Goal: Task Accomplishment & Management: Use online tool/utility

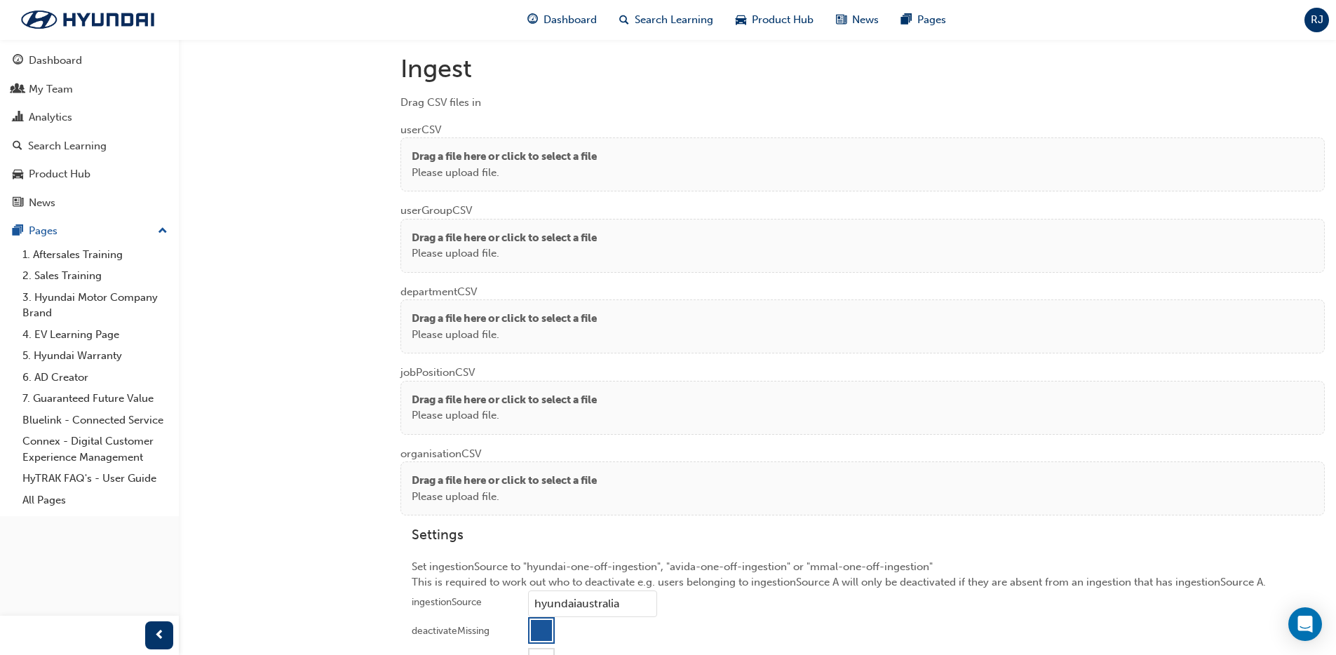
scroll to position [1042, 0]
click at [512, 154] on p "Drag a file here or click to select a file" at bounding box center [504, 159] width 185 height 16
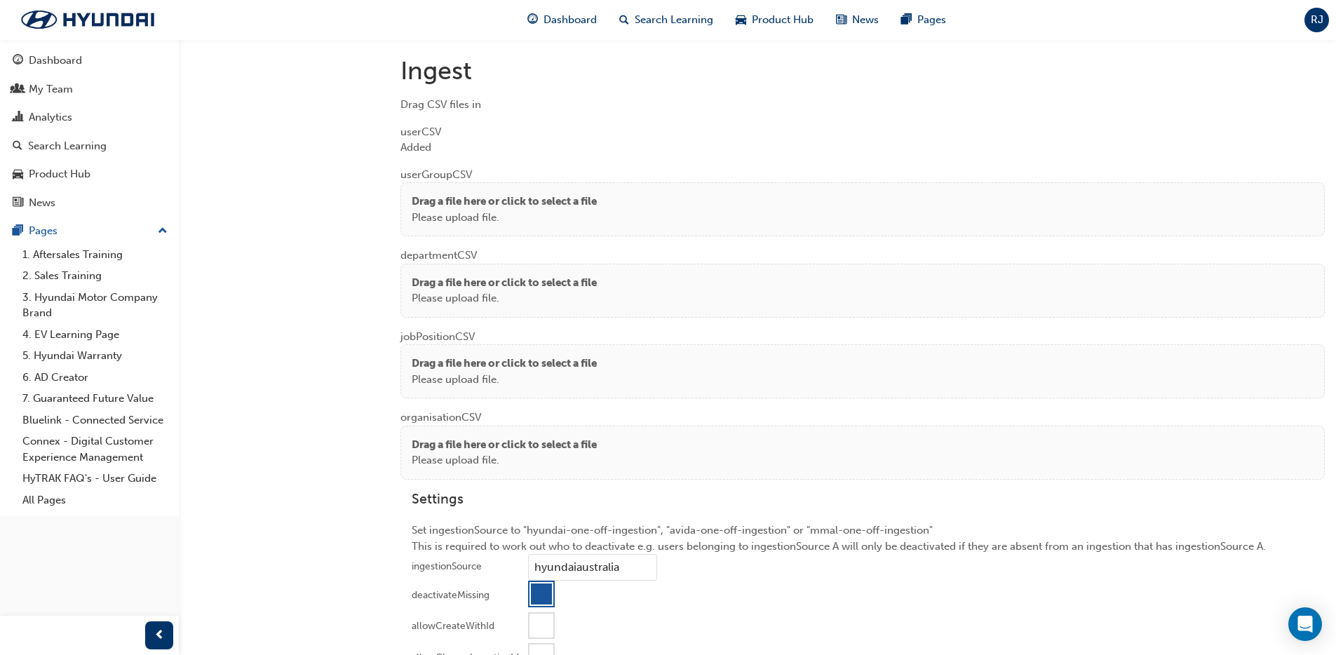
drag, startPoint x: 580, startPoint y: 189, endPoint x: 568, endPoint y: 188, distance: 12.0
click at [580, 189] on div "Drag a file here or click to select a file Please upload file." at bounding box center [862, 209] width 924 height 54
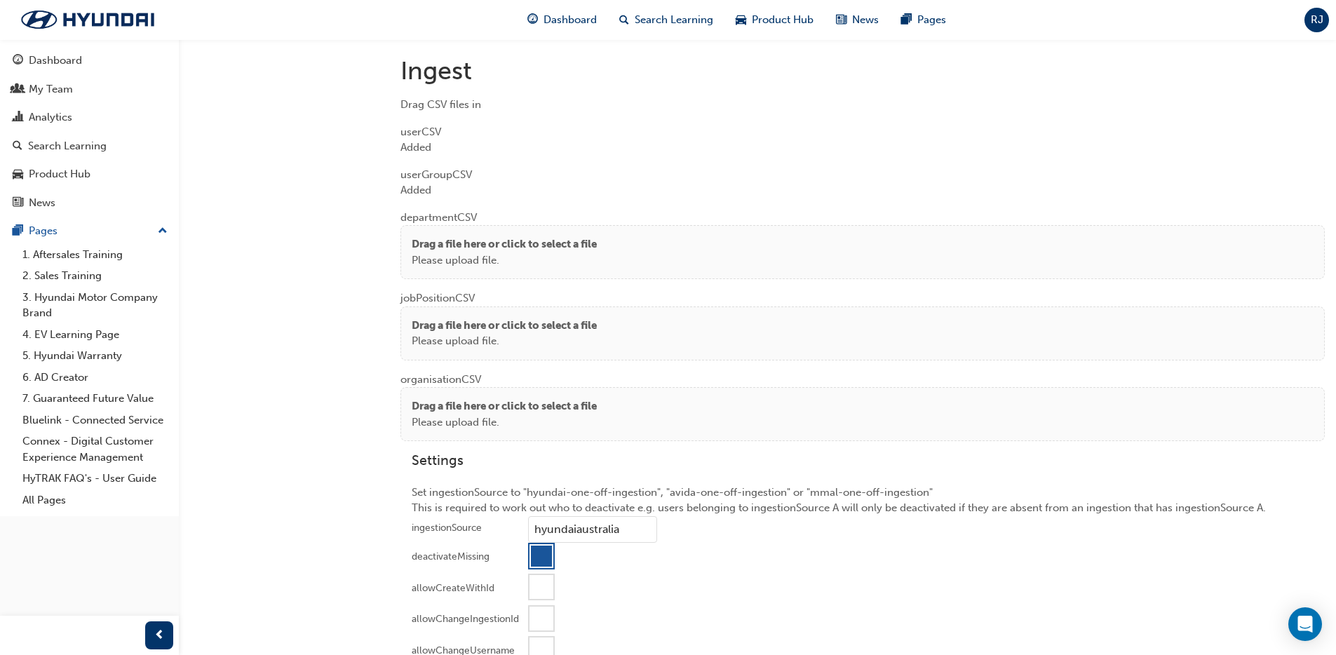
click at [426, 247] on p "Drag a file here or click to select a file" at bounding box center [504, 244] width 185 height 16
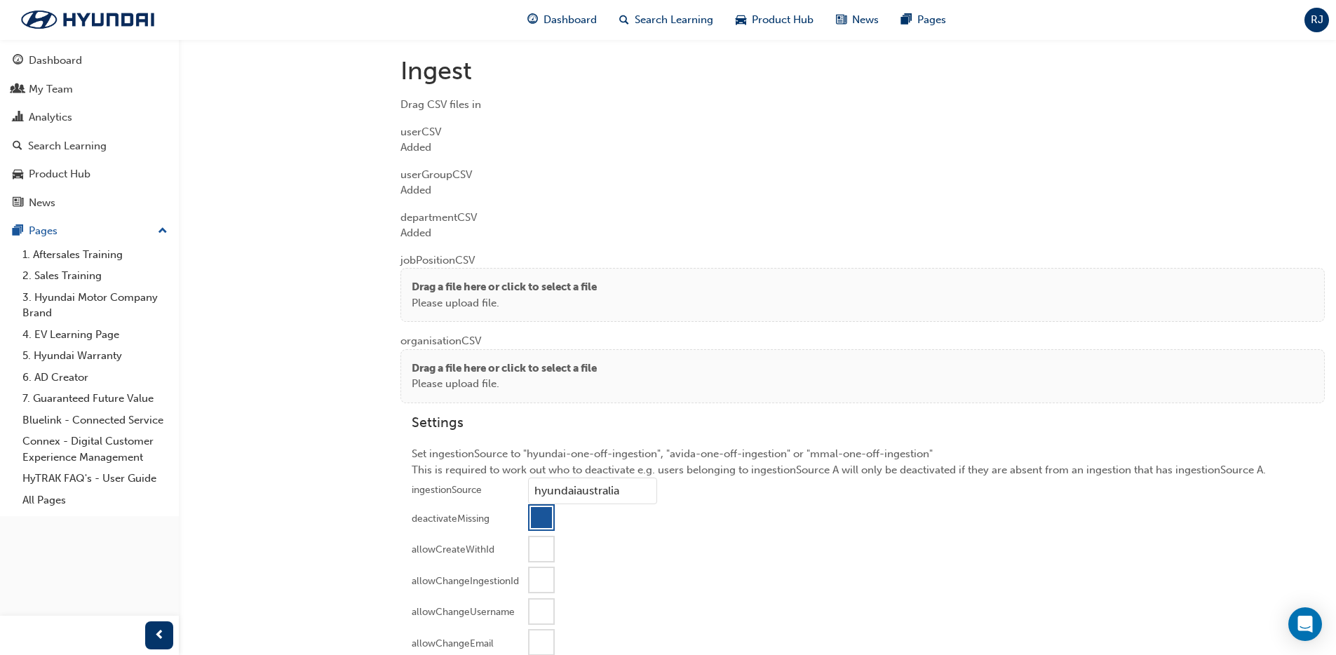
click at [458, 287] on p "Drag a file here or click to select a file" at bounding box center [504, 287] width 185 height 16
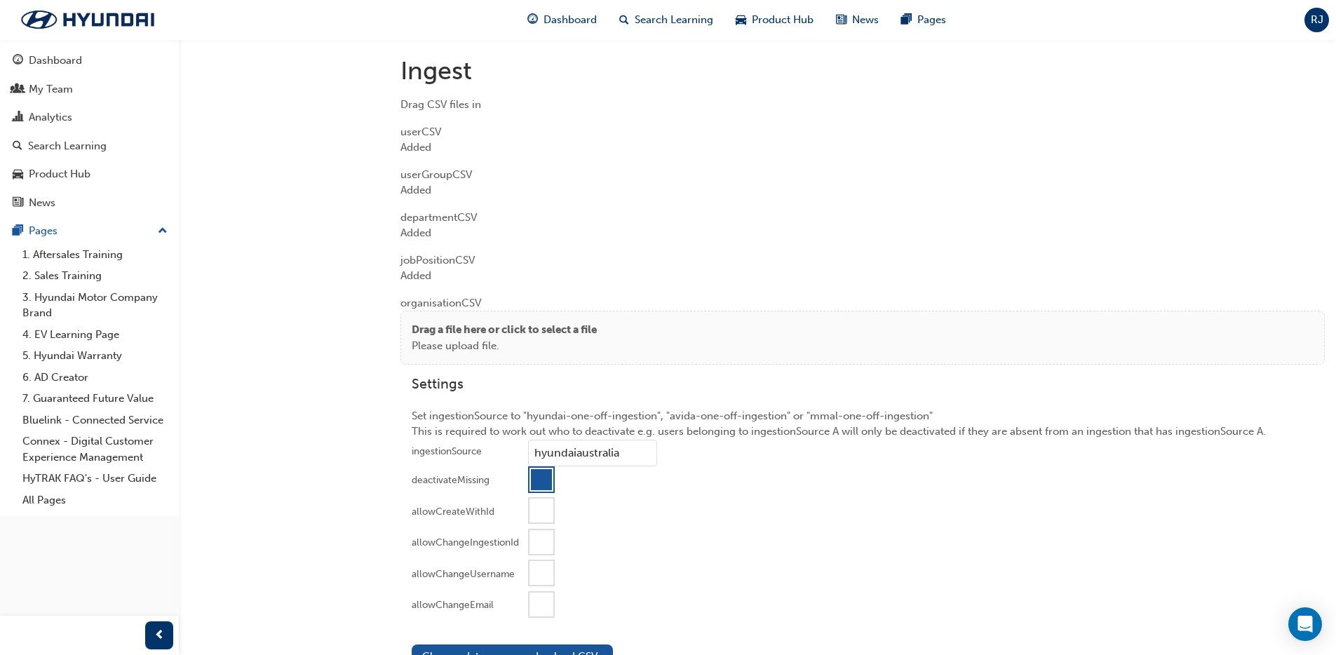
click at [459, 340] on p "Please upload file." at bounding box center [504, 346] width 185 height 16
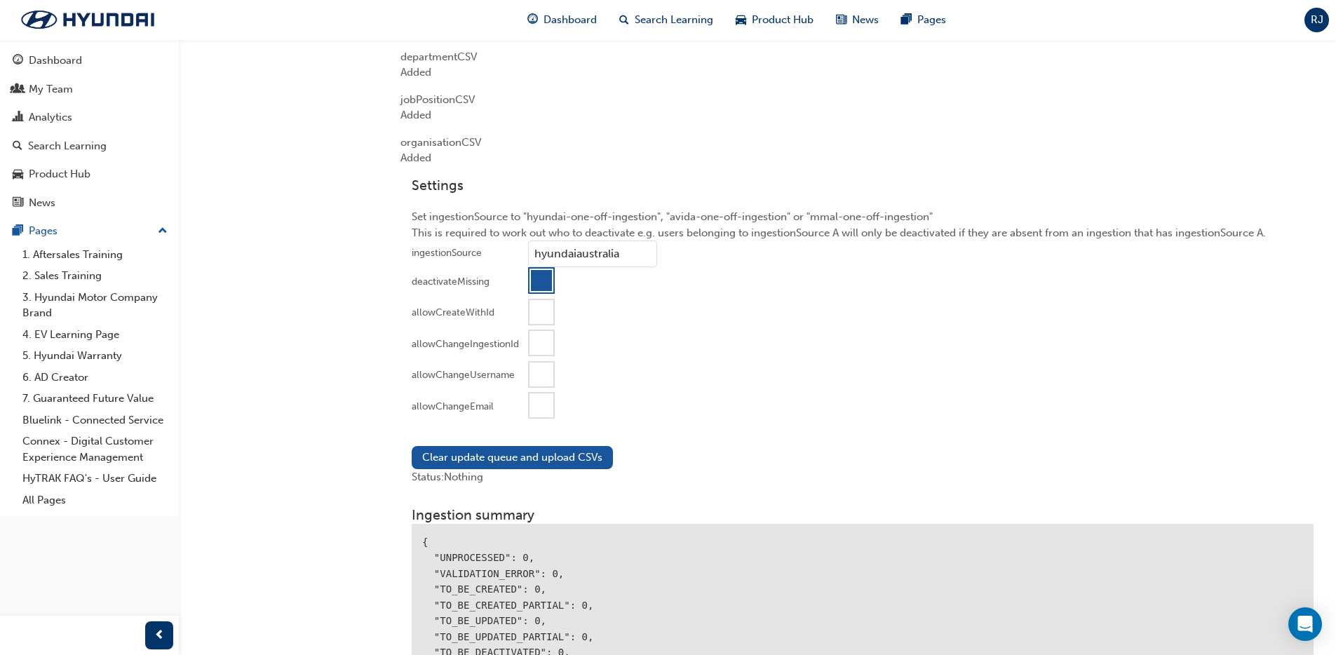
scroll to position [1279, 0]
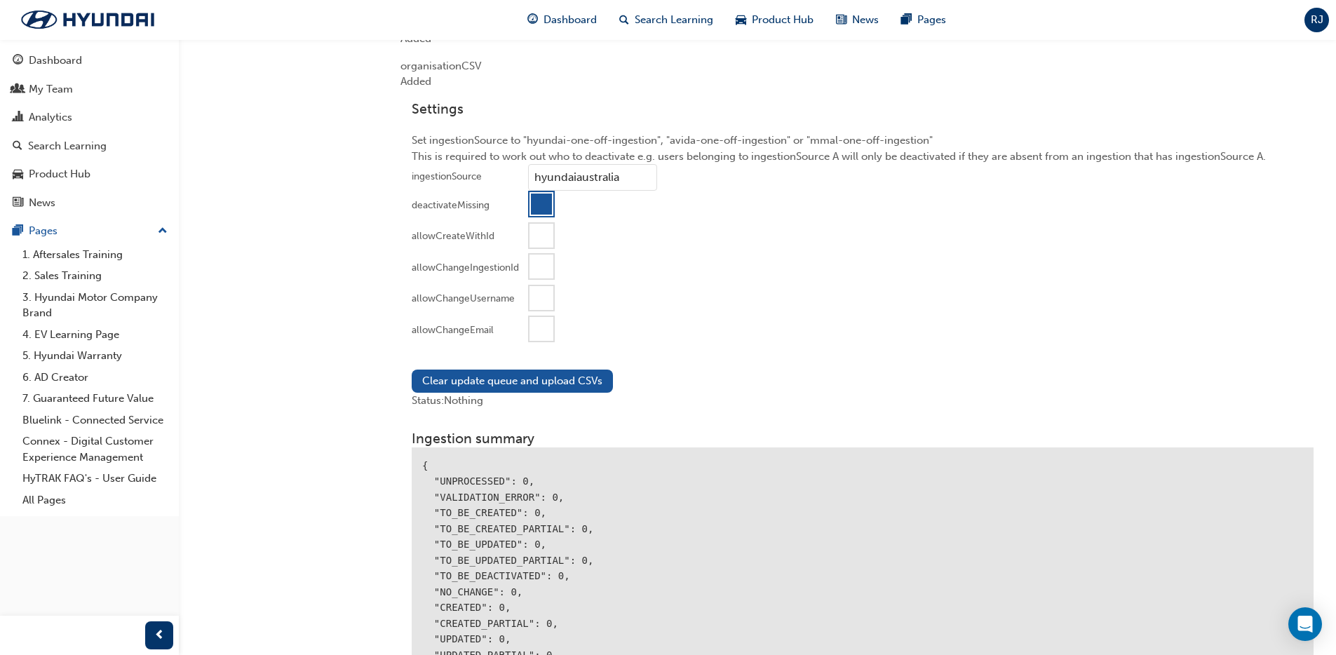
click at [537, 334] on div at bounding box center [541, 329] width 24 height 24
click at [508, 386] on button "Clear update queue and upload CSVs" at bounding box center [512, 380] width 201 height 23
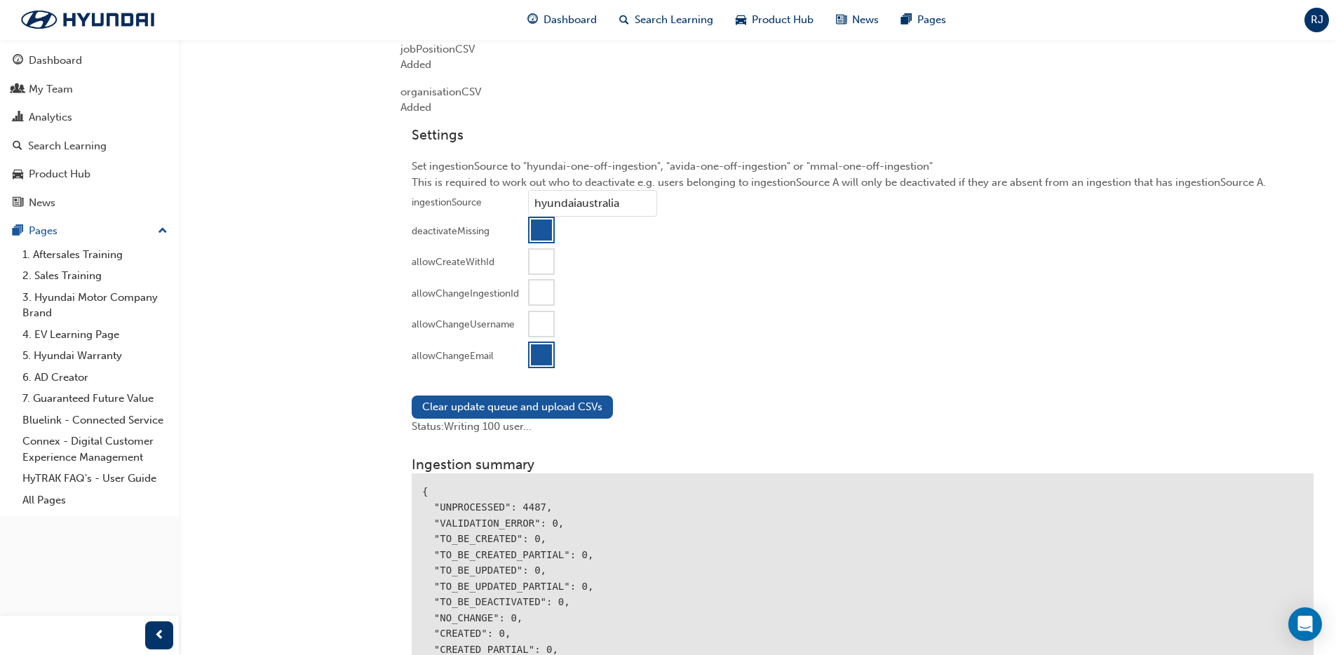
scroll to position [1251, 0]
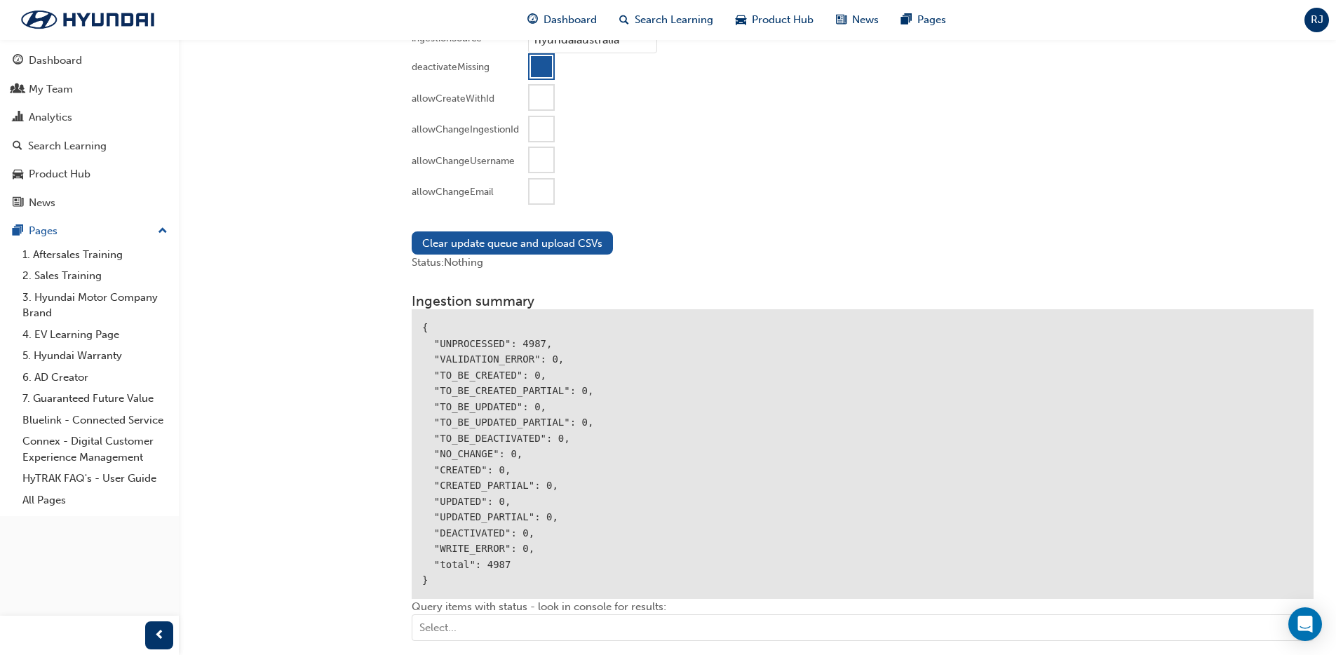
scroll to position [1745, 0]
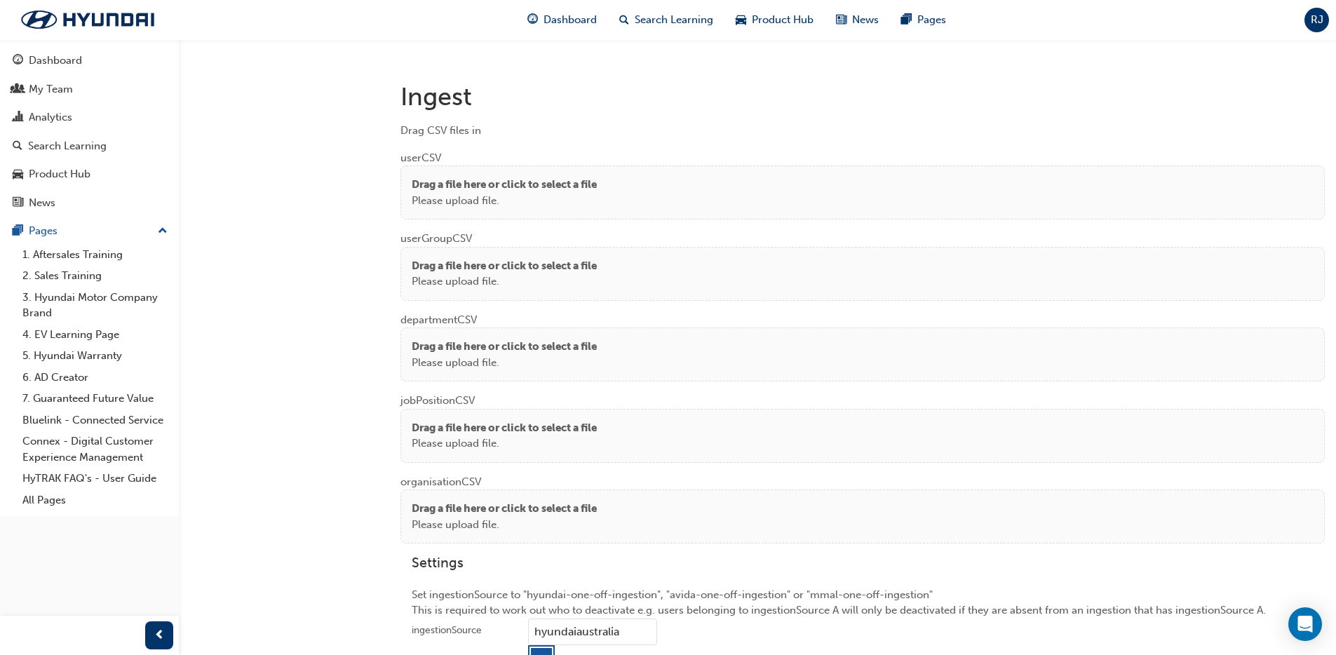
scroll to position [1057, 0]
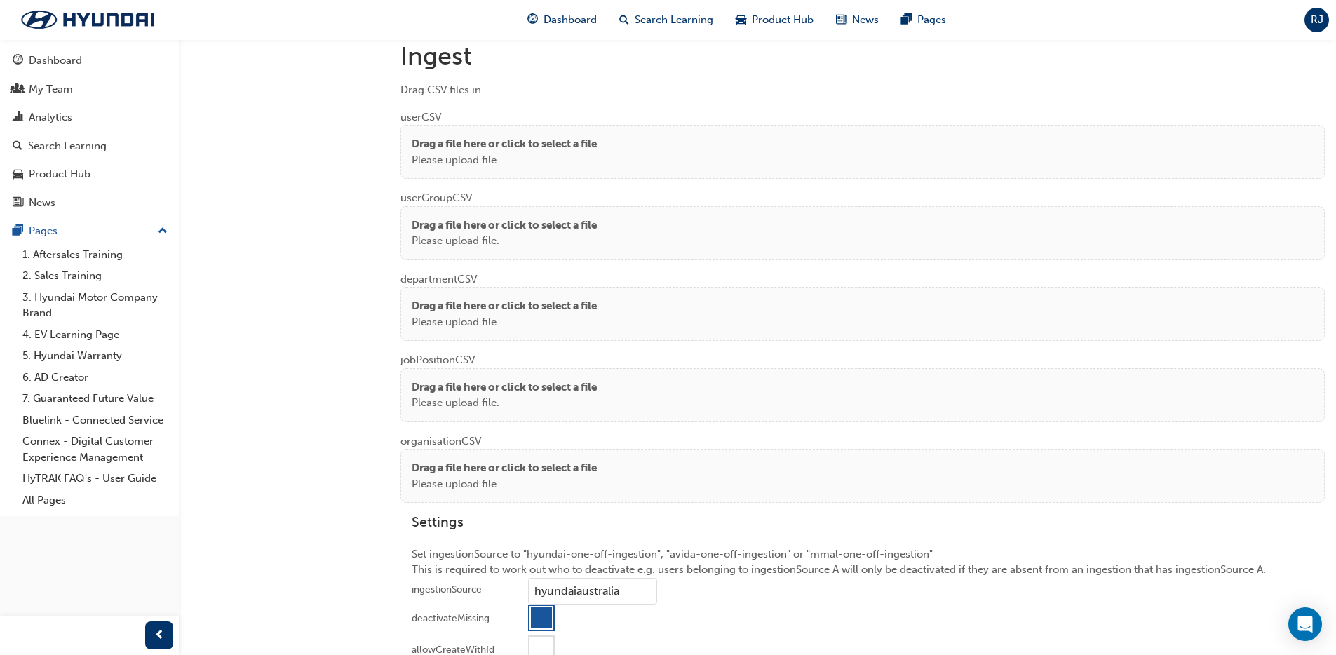
click at [477, 152] on p "Please upload file." at bounding box center [504, 160] width 185 height 16
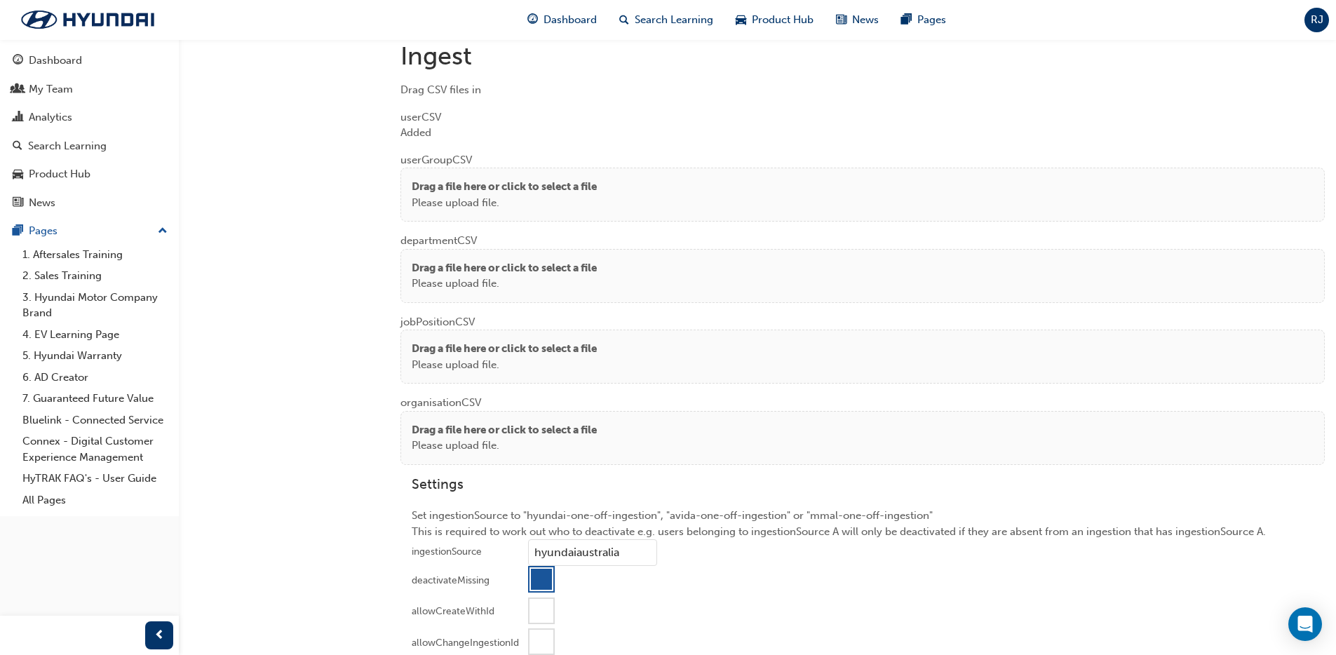
click at [442, 191] on p "Drag a file here or click to select a file" at bounding box center [504, 187] width 185 height 16
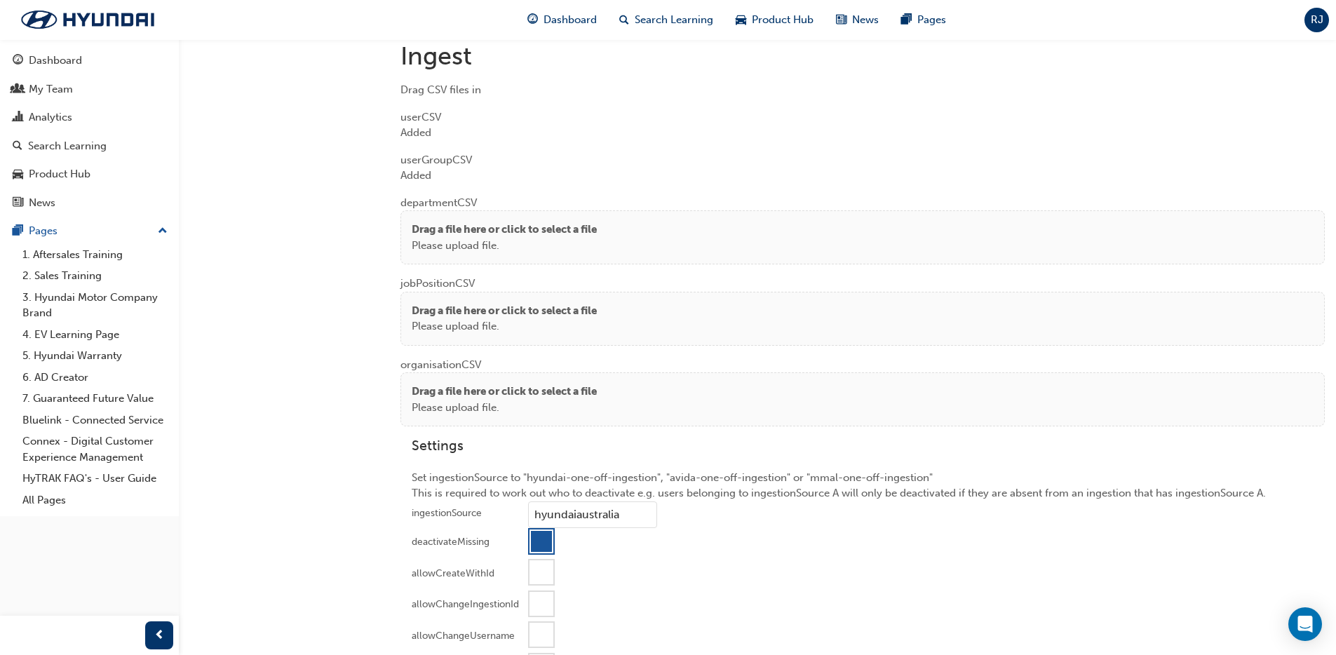
click at [421, 236] on p "Drag a file here or click to select a file" at bounding box center [504, 230] width 185 height 16
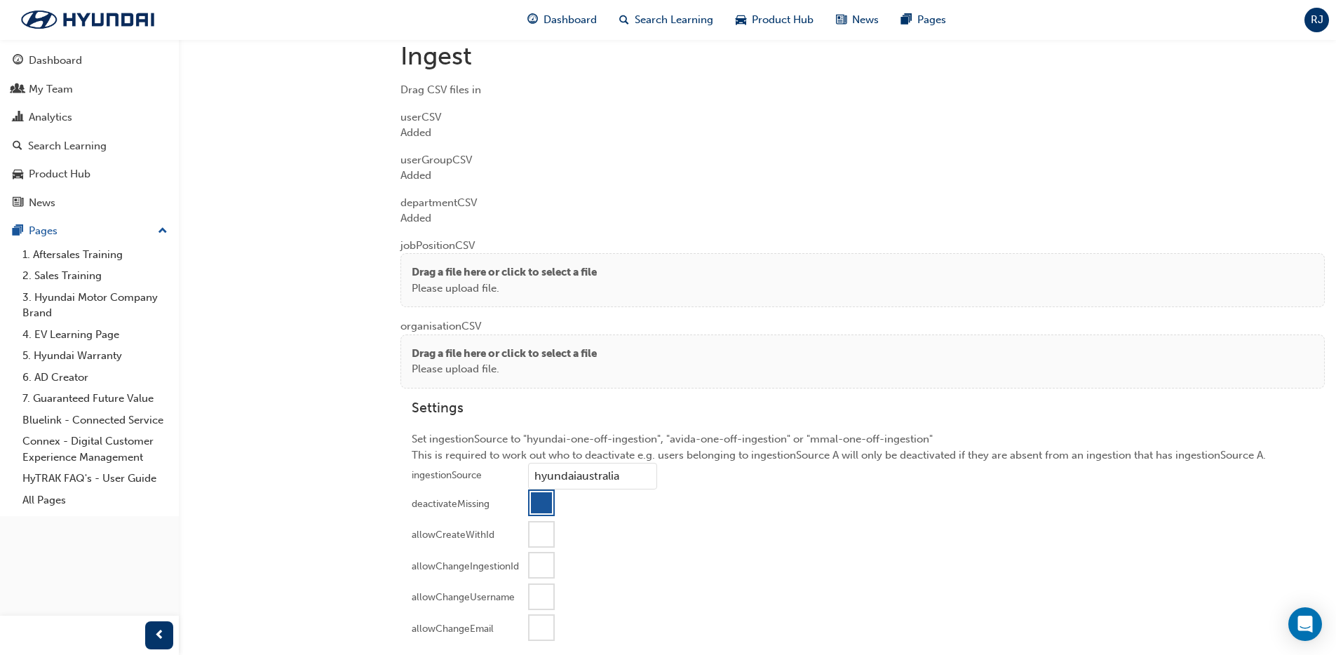
click at [437, 266] on p "Drag a file here or click to select a file" at bounding box center [504, 272] width 185 height 16
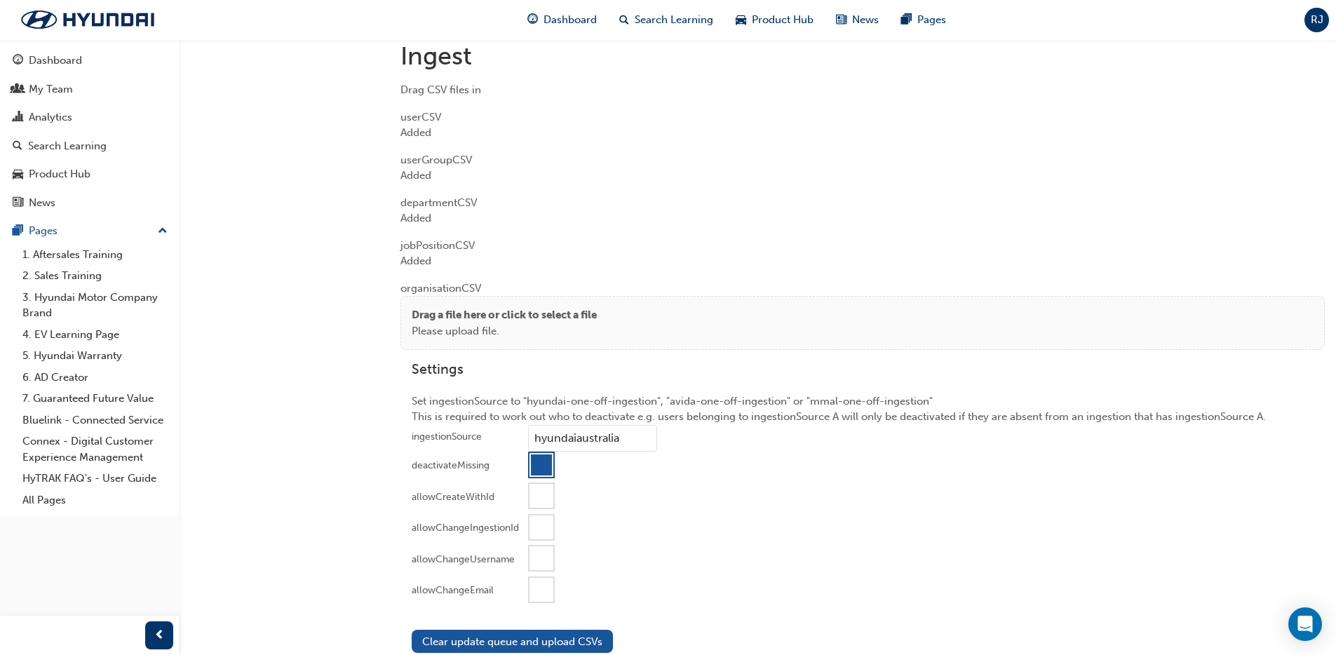
click at [468, 315] on p "Drag a file here or click to select a file" at bounding box center [504, 315] width 185 height 16
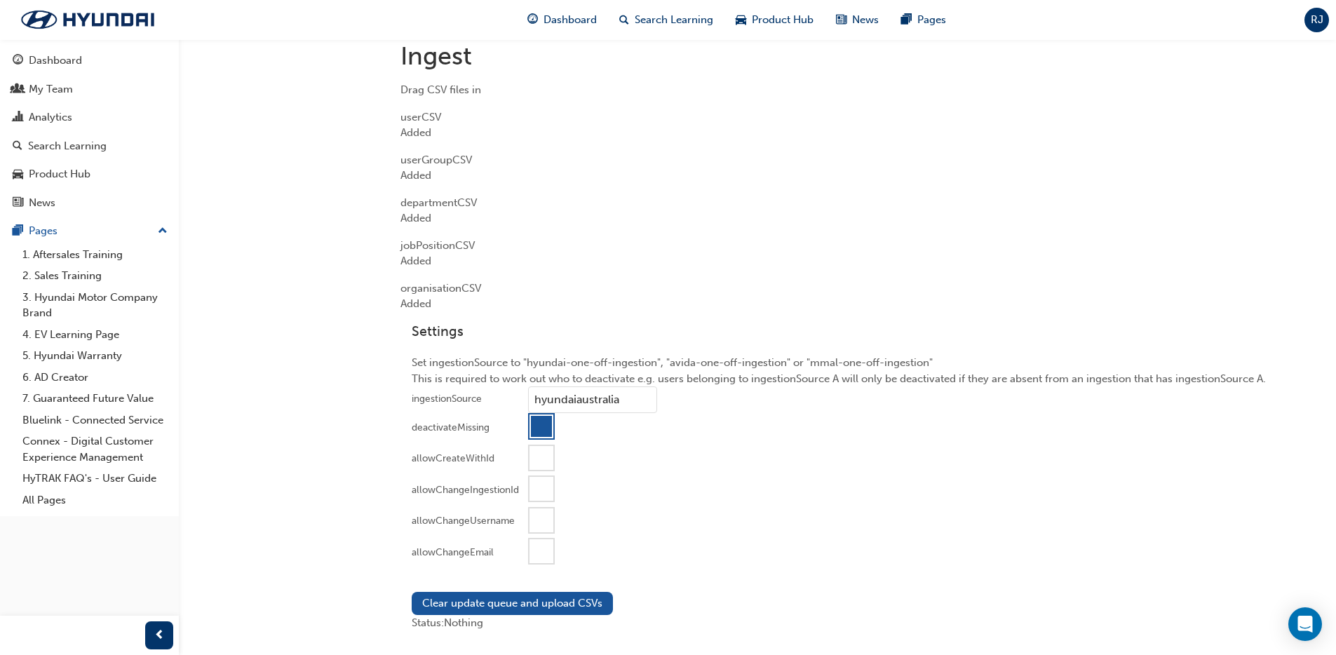
click at [532, 548] on div at bounding box center [541, 551] width 24 height 24
click at [498, 602] on button "Clear update queue and upload CSVs" at bounding box center [512, 603] width 201 height 23
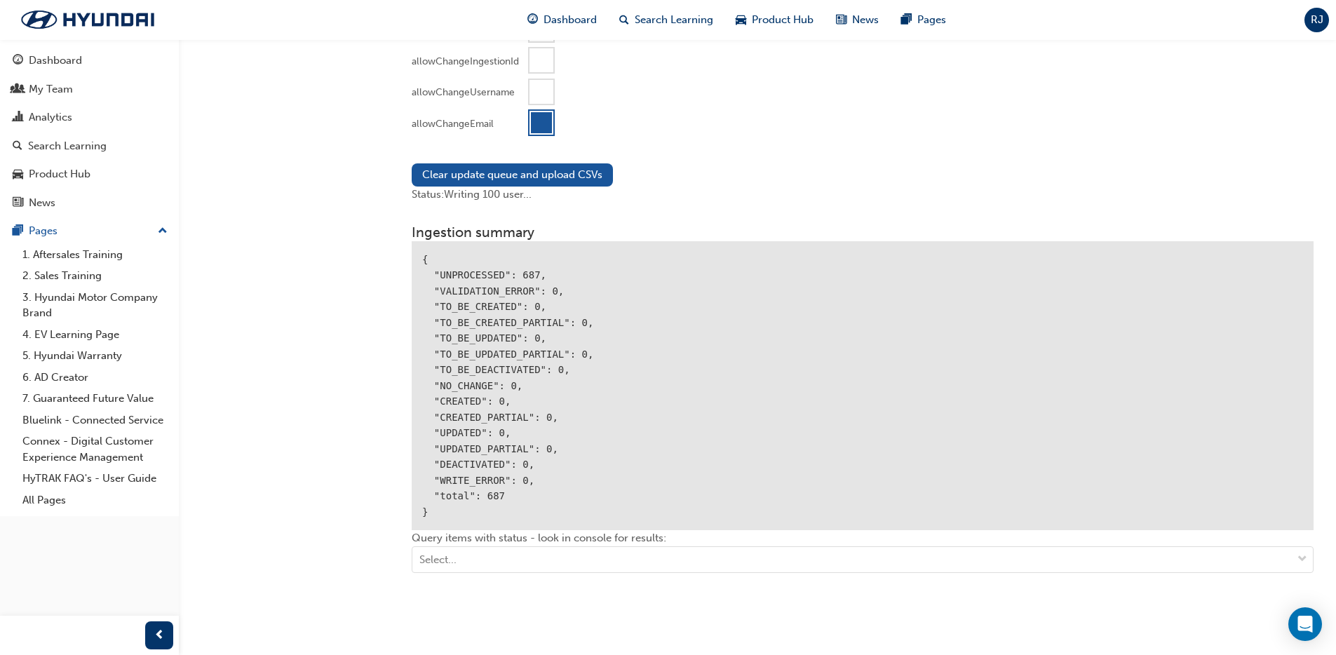
scroll to position [1493, 0]
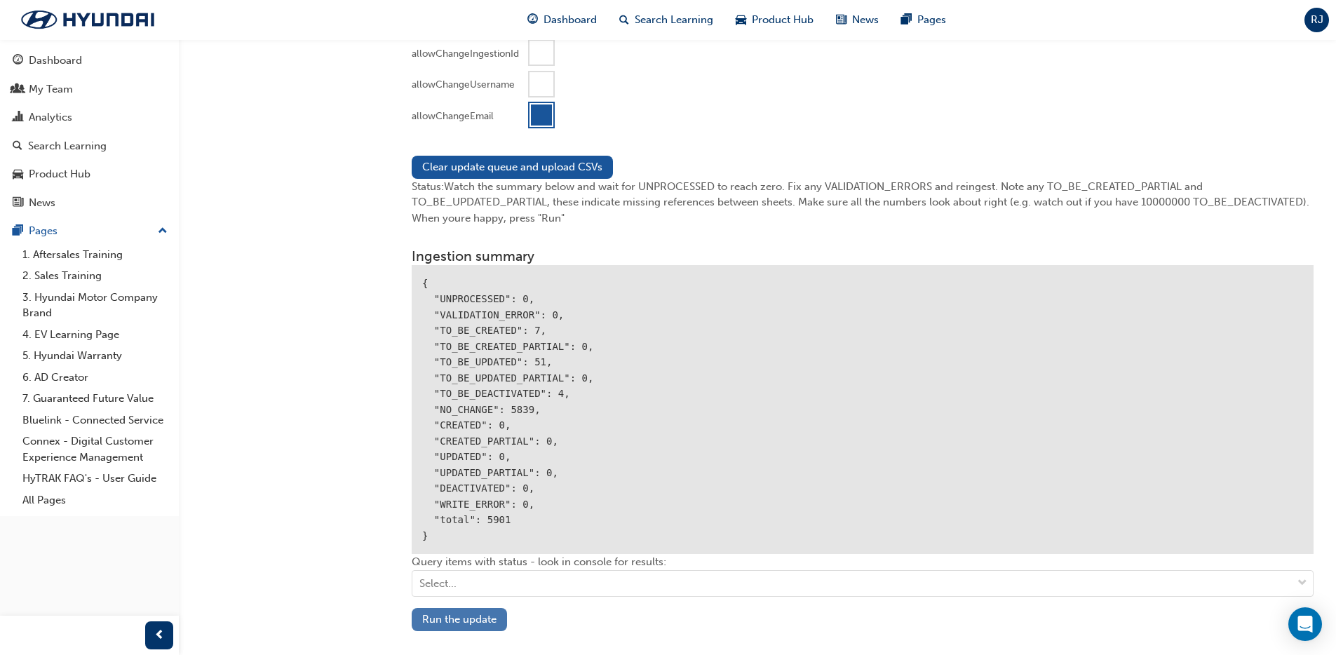
click at [459, 622] on button "Run the update" at bounding box center [459, 619] width 95 height 23
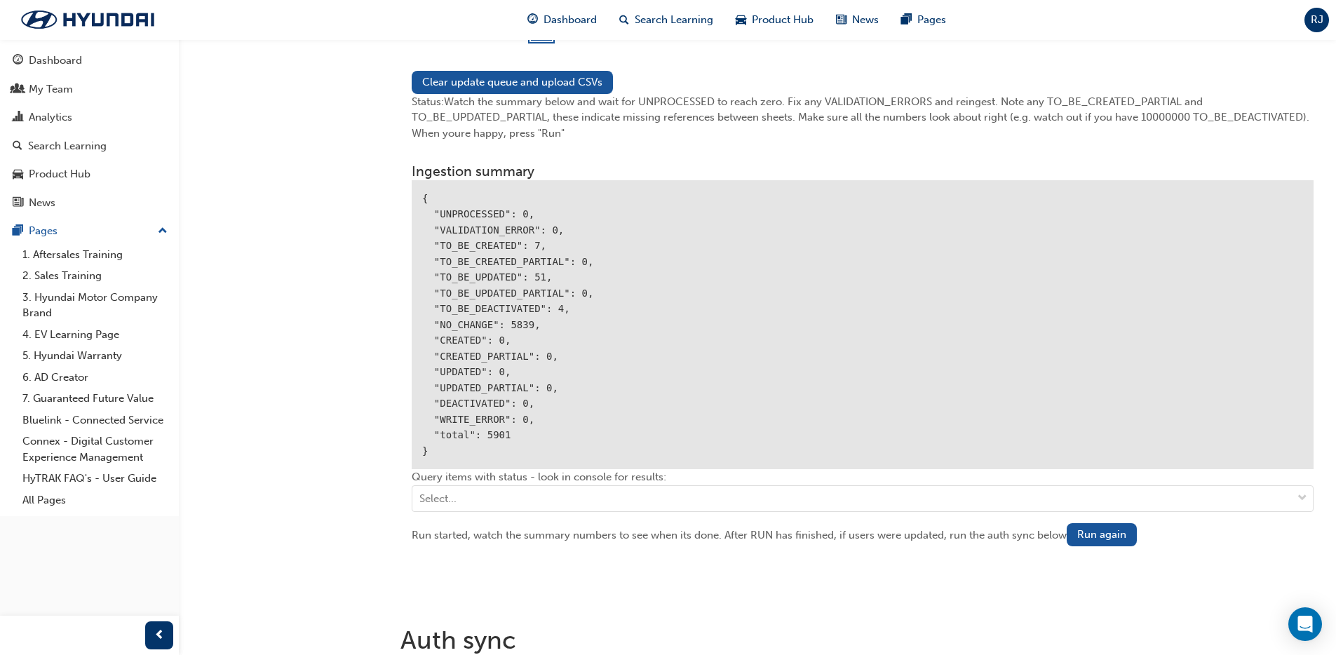
scroll to position [1668, 0]
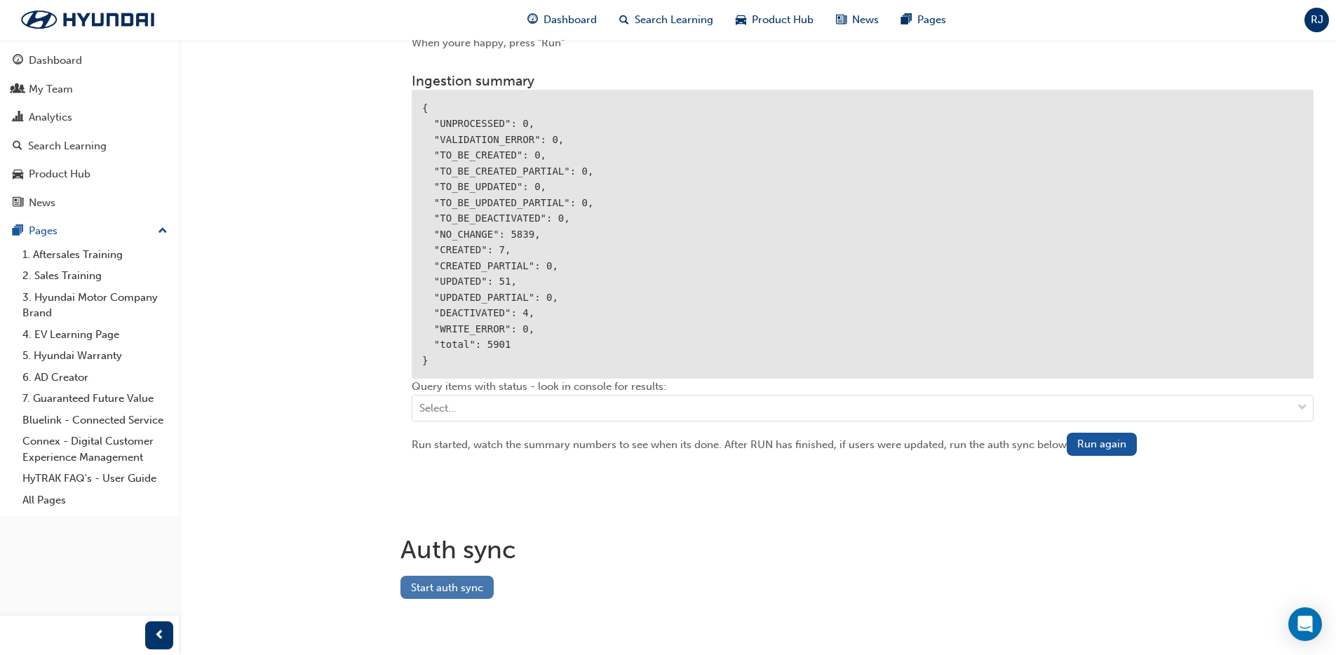
click at [419, 594] on button "Start auth sync" at bounding box center [446, 587] width 93 height 23
